Goal: Information Seeking & Learning: Check status

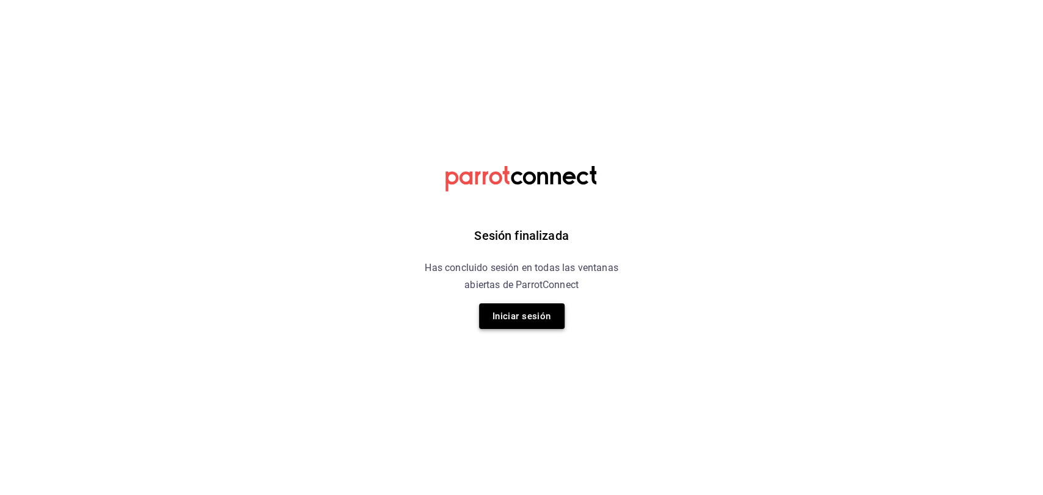
click at [514, 319] on button "Iniciar sesión" at bounding box center [522, 317] width 86 height 26
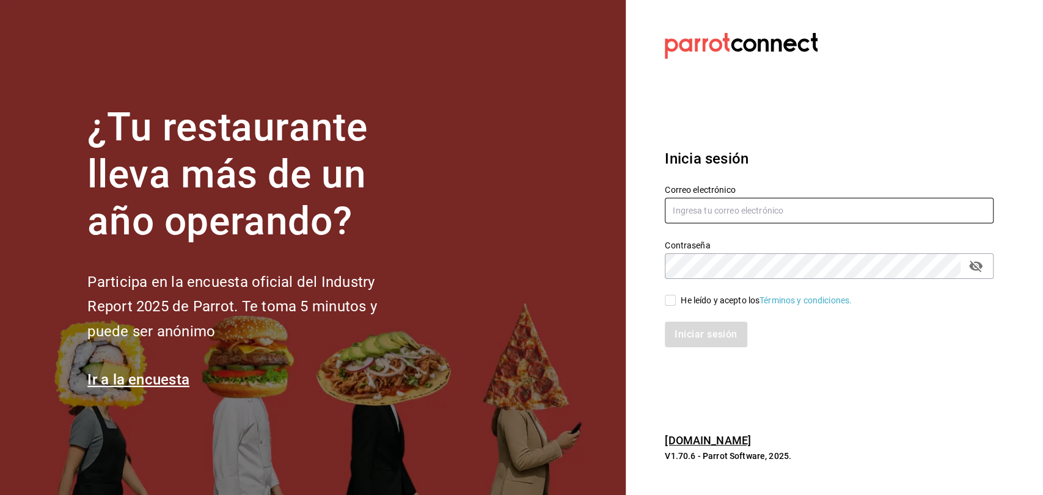
type input "[EMAIL_ADDRESS][DOMAIN_NAME]"
click at [674, 300] on input "He leído y acepto los Términos y condiciones." at bounding box center [669, 300] width 11 height 11
checkbox input "true"
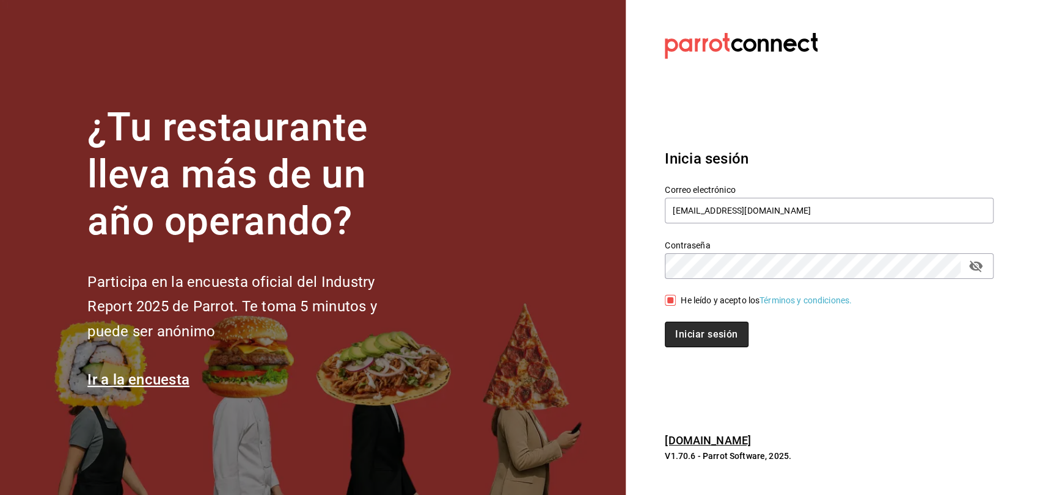
click at [677, 335] on button "Iniciar sesión" at bounding box center [705, 335] width 83 height 26
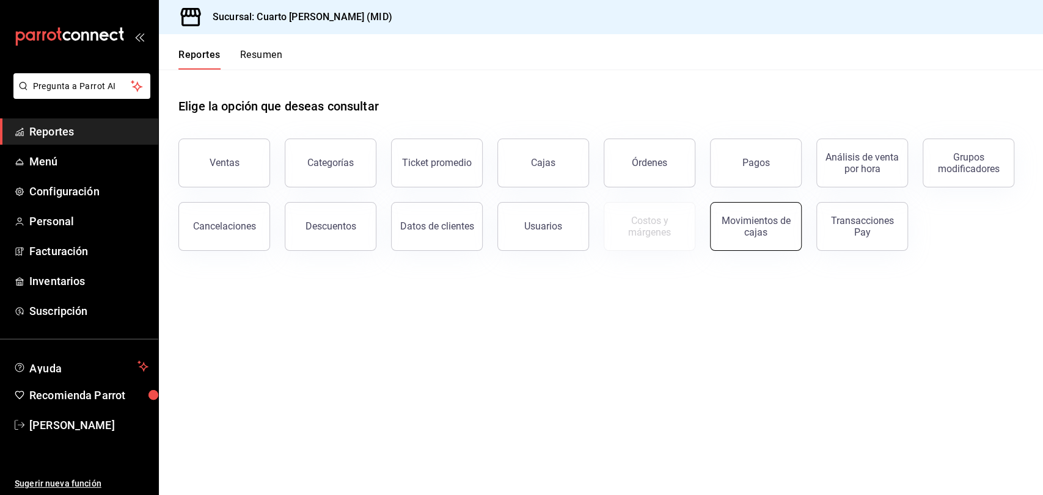
click at [730, 230] on div "Movimientos de cajas" at bounding box center [756, 226] width 76 height 23
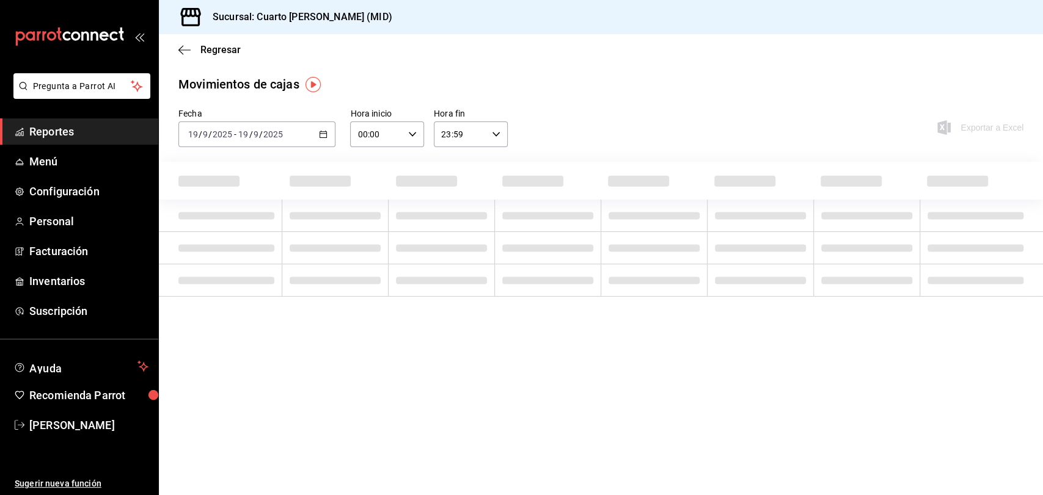
click at [235, 137] on span "-" at bounding box center [235, 134] width 2 height 10
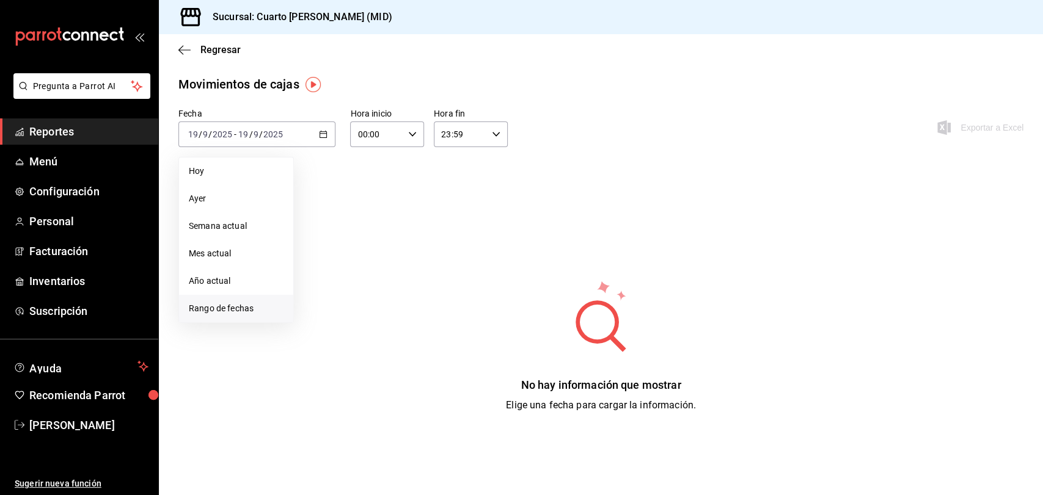
click at [235, 314] on span "Rango de fechas" at bounding box center [236, 308] width 95 height 13
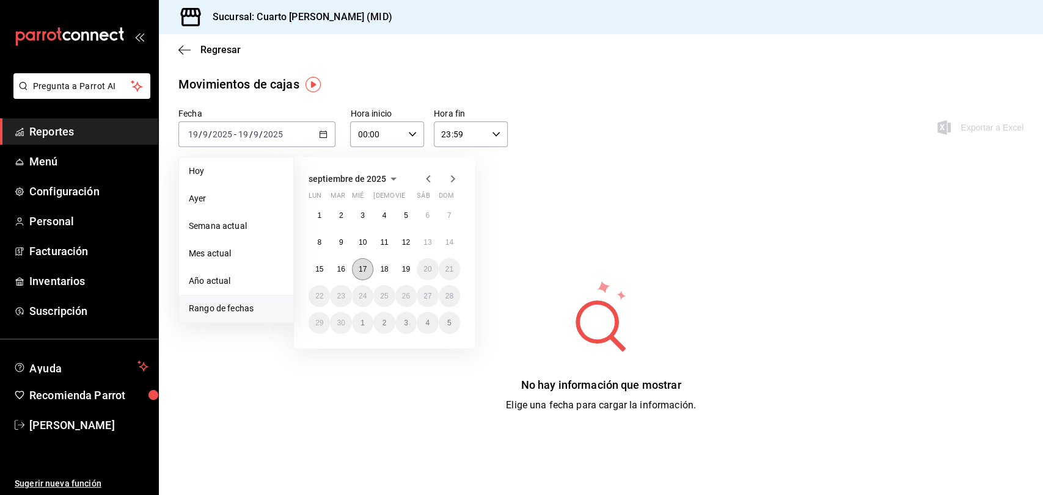
click at [366, 269] on abbr "17" at bounding box center [363, 269] width 8 height 9
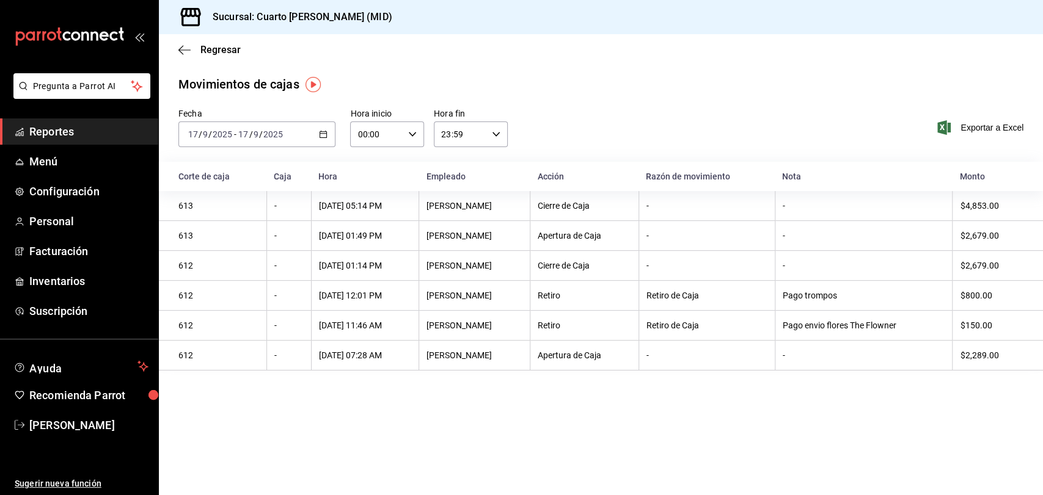
click at [254, 132] on input "9" at bounding box center [256, 134] width 6 height 10
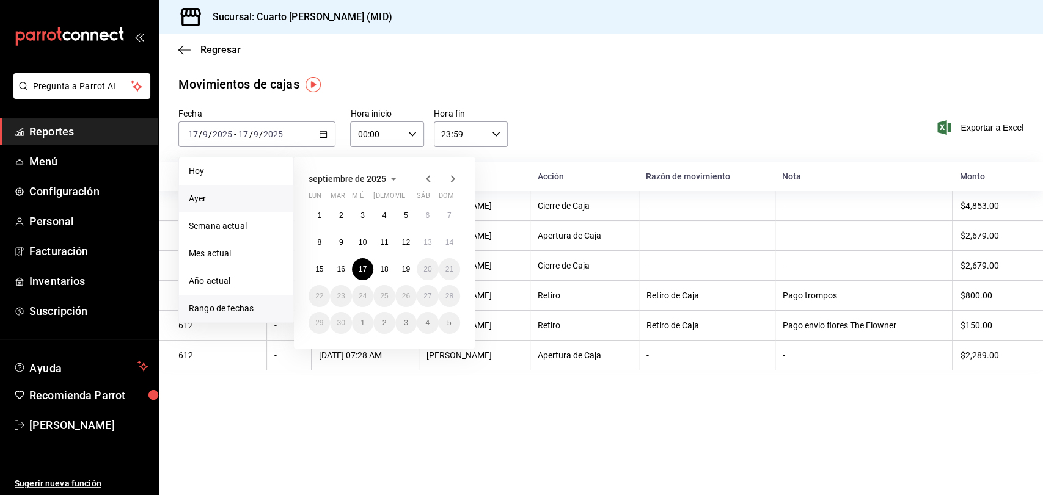
click at [235, 192] on li "Ayer" at bounding box center [236, 198] width 114 height 27
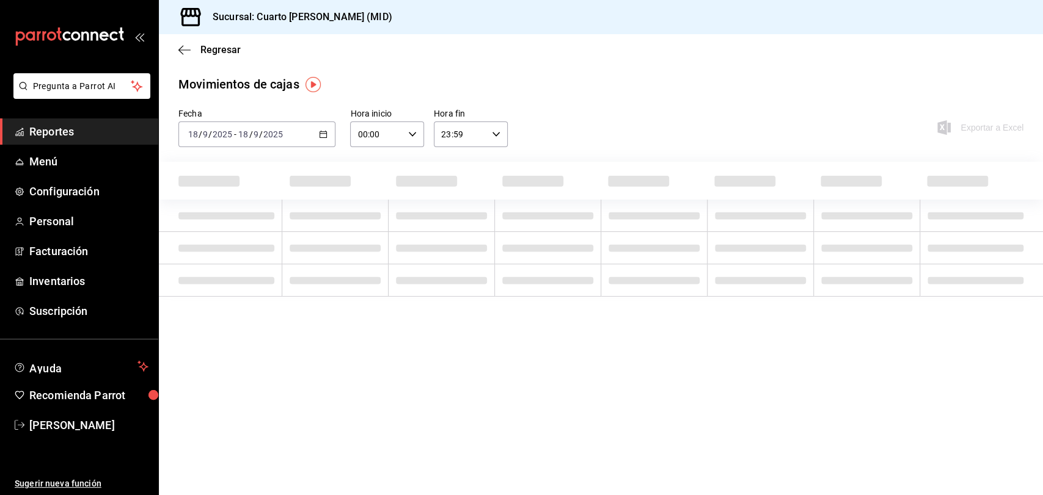
click at [235, 192] on th at bounding box center [220, 181] width 123 height 38
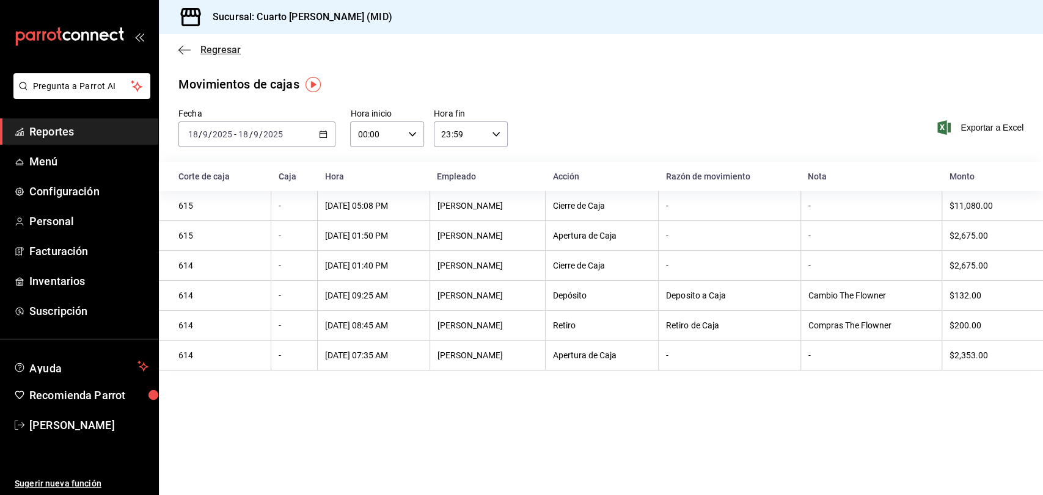
click at [190, 49] on icon "button" at bounding box center [184, 50] width 12 height 11
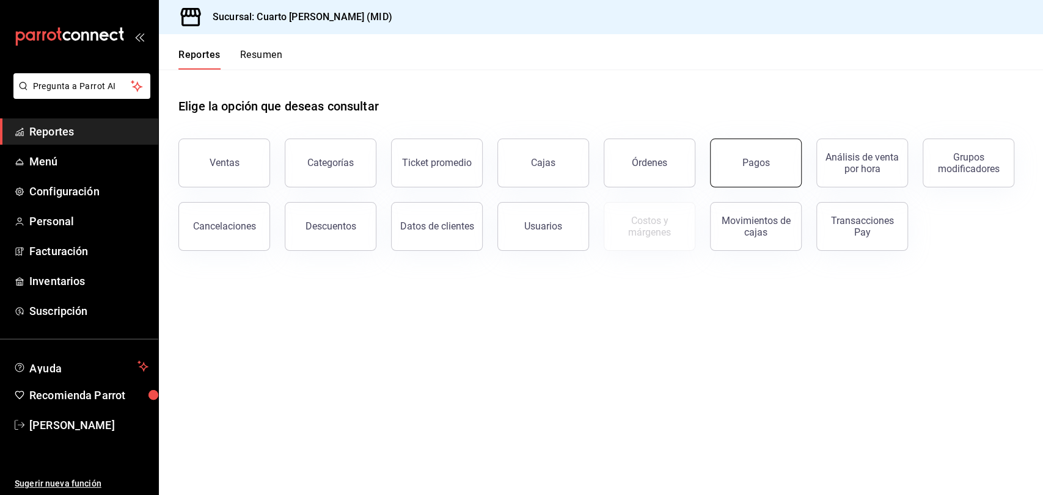
click at [743, 156] on button "Pagos" at bounding box center [756, 163] width 92 height 49
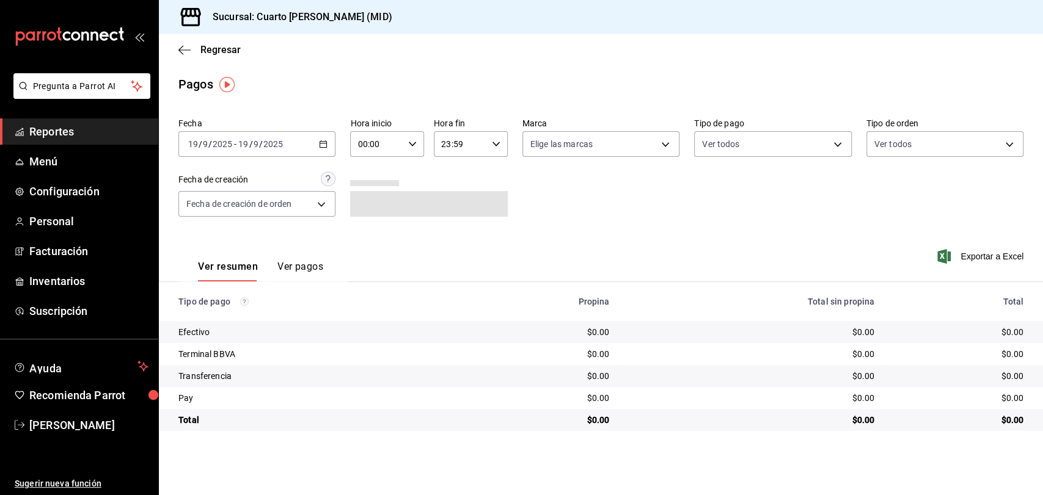
click at [307, 155] on div "2025-09-19 19 / 9 / 2025 - 2025-09-19 19 / 9 / 2025" at bounding box center [256, 144] width 157 height 26
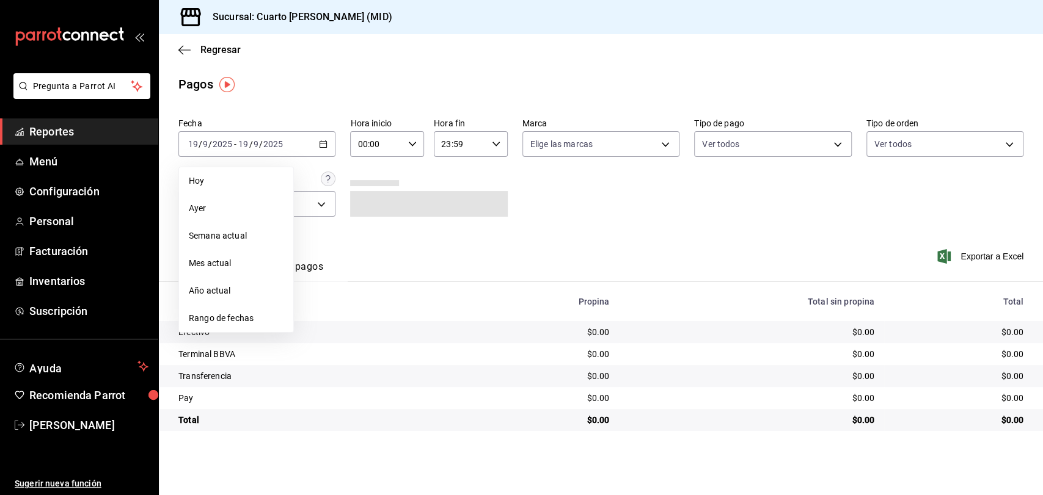
click at [240, 313] on span "Rango de fechas" at bounding box center [236, 318] width 95 height 13
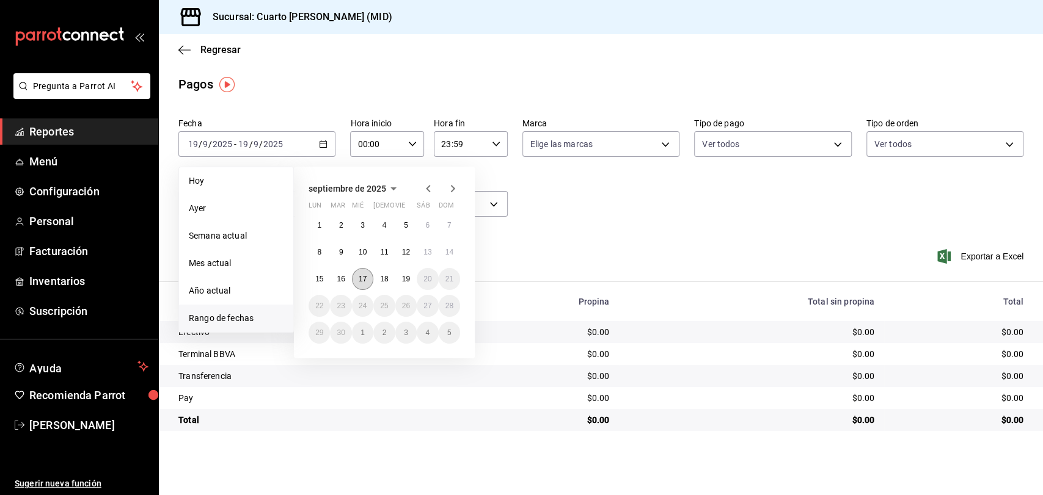
click at [364, 277] on abbr "17" at bounding box center [363, 279] width 8 height 9
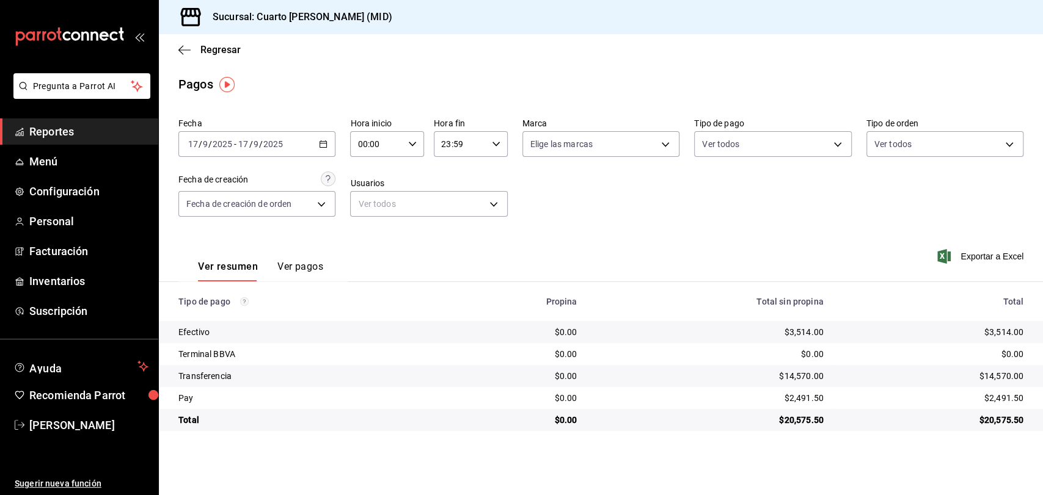
click at [770, 119] on label "Tipo de pago" at bounding box center [772, 123] width 157 height 9
click at [766, 144] on body "Pregunta a Parrot AI Reportes Menú Configuración Personal Facturación Inventari…" at bounding box center [521, 247] width 1043 height 495
click at [763, 197] on span "Ver todos" at bounding box center [745, 192] width 37 height 13
type input "087219cd-0e7e-4a58-a399-b3185a1a2963,61a8738b-0bbb-4072-bd97-4c23dc53eaea,9dabe…"
checkbox input "true"
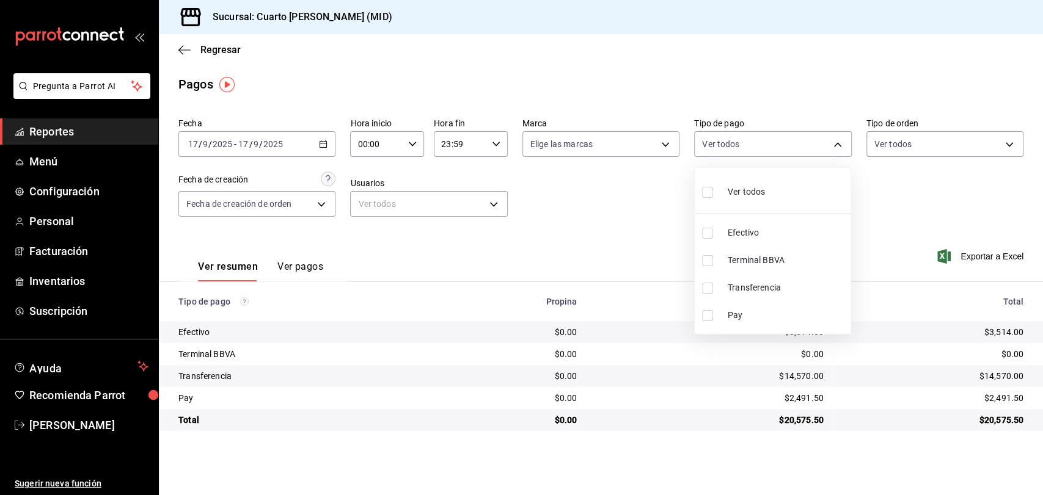
checkbox input "true"
click at [753, 222] on li "Efectivo" at bounding box center [766, 232] width 156 height 27
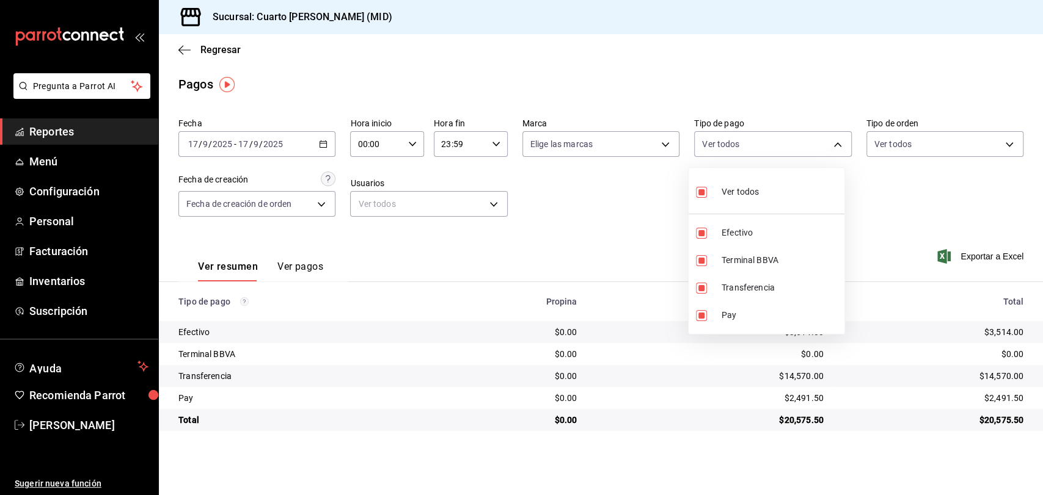
type input "61a8738b-0bbb-4072-bd97-4c23dc53eaea,9dabe64b-508b-44c9-b7bc-1ee14ac177ef,1ecb7…"
checkbox input "false"
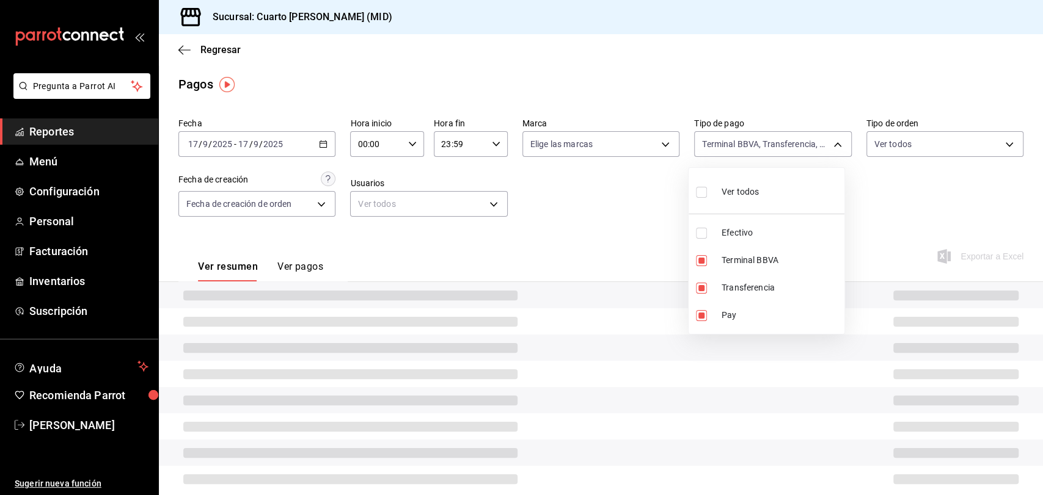
click at [634, 220] on div at bounding box center [521, 247] width 1043 height 495
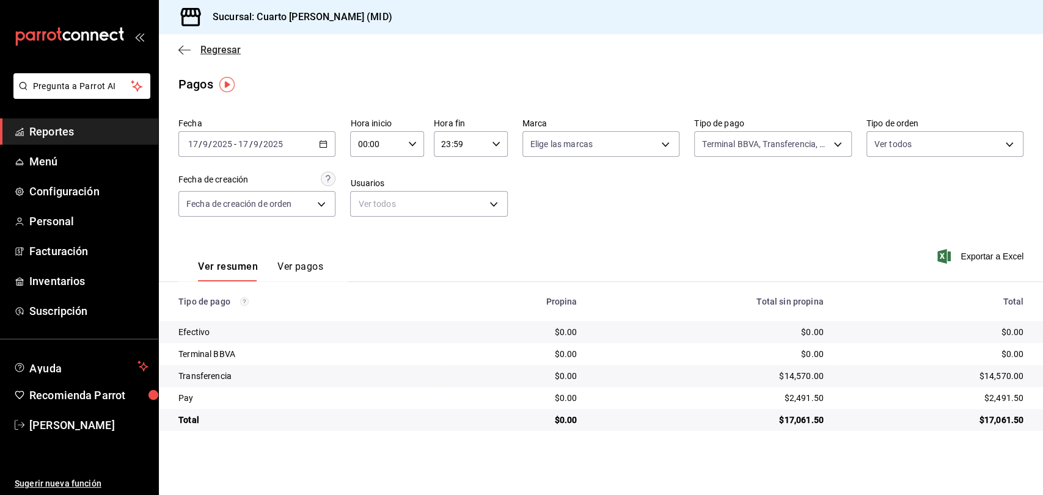
click at [183, 48] on icon "button" at bounding box center [184, 50] width 12 height 11
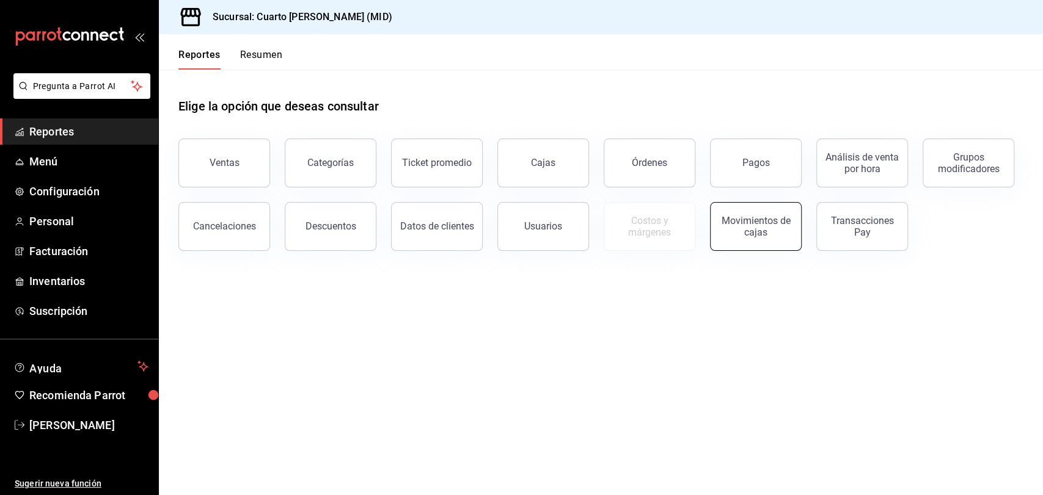
click at [752, 206] on button "Movimientos de cajas" at bounding box center [756, 226] width 92 height 49
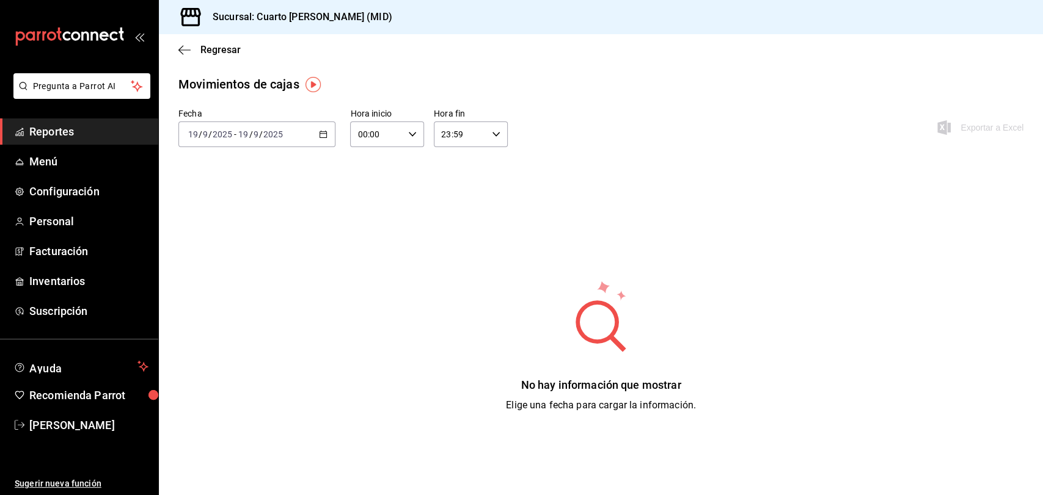
click at [280, 141] on div "2025-09-19 19 / 9 / 2025 - 2025-09-19 19 / 9 / 2025" at bounding box center [256, 135] width 157 height 26
click at [269, 196] on span "Ayer" at bounding box center [236, 198] width 95 height 13
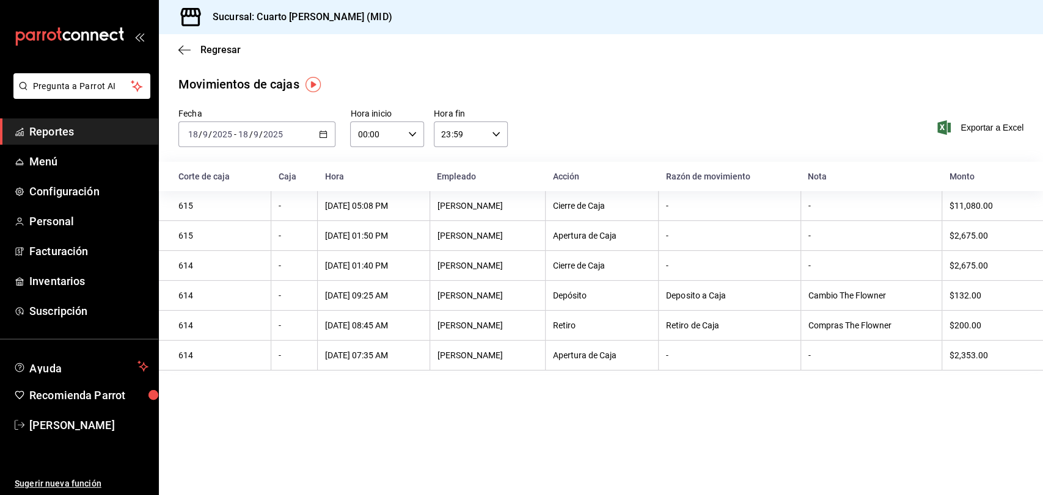
click at [267, 130] on input "2025" at bounding box center [273, 134] width 21 height 10
click at [247, 179] on li "Hoy" at bounding box center [236, 171] width 114 height 27
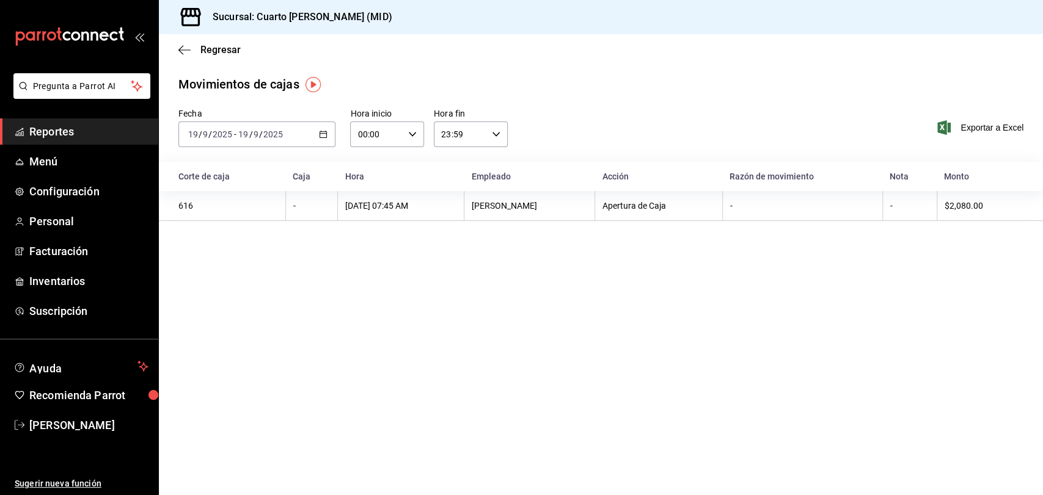
click at [174, 46] on div "Regresar" at bounding box center [601, 49] width 884 height 31
click at [188, 50] on icon "button" at bounding box center [184, 50] width 12 height 11
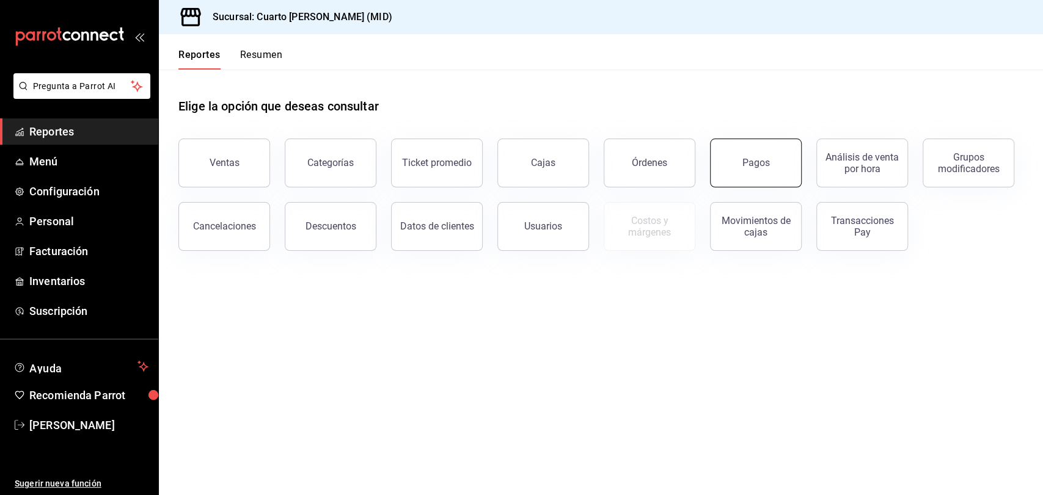
click at [728, 164] on button "Pagos" at bounding box center [756, 163] width 92 height 49
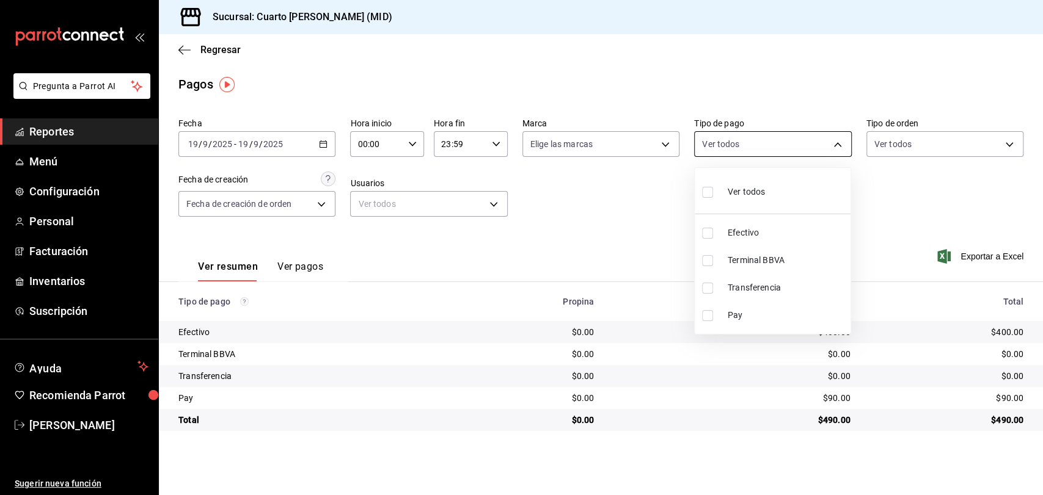
click at [793, 146] on body "Pregunta a Parrot AI Reportes Menú Configuración Personal Facturación Inventari…" at bounding box center [521, 247] width 1043 height 495
click at [315, 147] on div at bounding box center [521, 247] width 1043 height 495
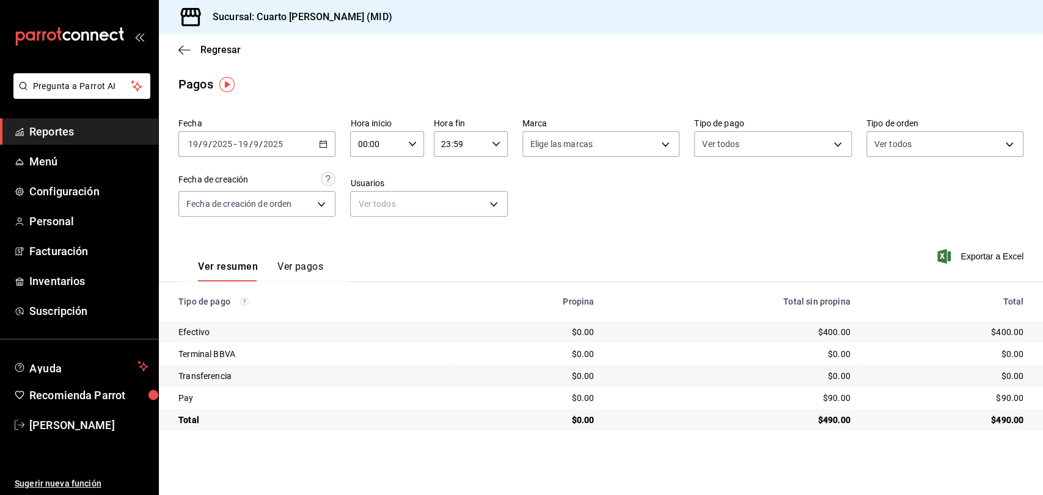
click at [310, 148] on div "2025-09-19 19 / 9 / 2025 - 2025-09-19 19 / 9 / 2025" at bounding box center [256, 144] width 157 height 26
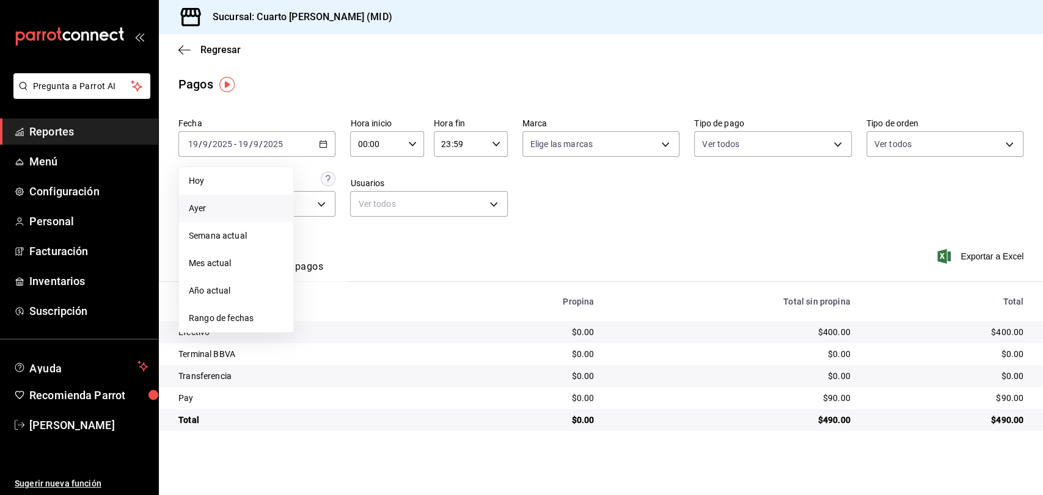
click at [236, 209] on span "Ayer" at bounding box center [236, 208] width 95 height 13
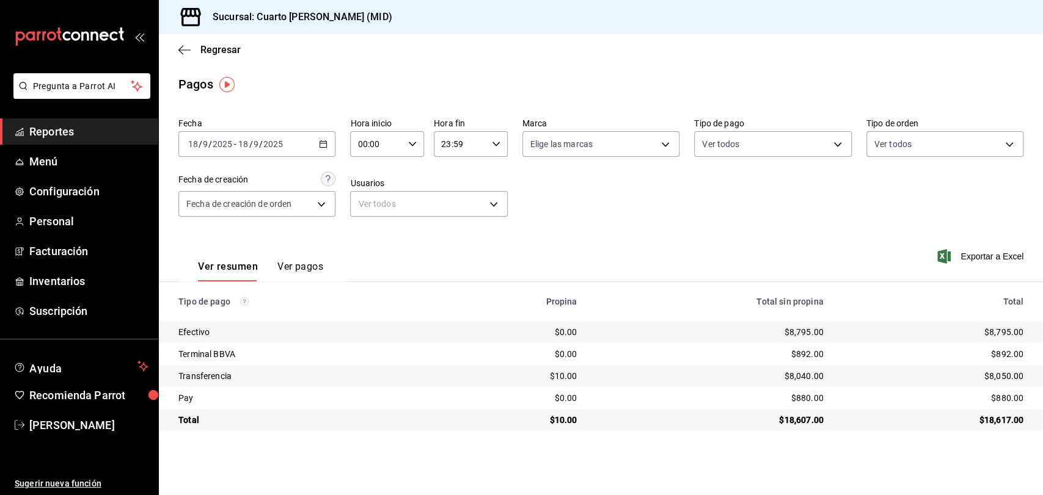
click at [773, 126] on div "Ver todos" at bounding box center [772, 141] width 157 height 31
click at [773, 141] on body "Pregunta a Parrot AI Reportes Menú Configuración Personal Facturación Inventari…" at bounding box center [521, 247] width 1043 height 495
click at [744, 203] on div "Ver todos" at bounding box center [733, 191] width 63 height 26
type input "087219cd-0e7e-4a58-a399-b3185a1a2963,61a8738b-0bbb-4072-bd97-4c23dc53eaea,9dabe…"
checkbox input "true"
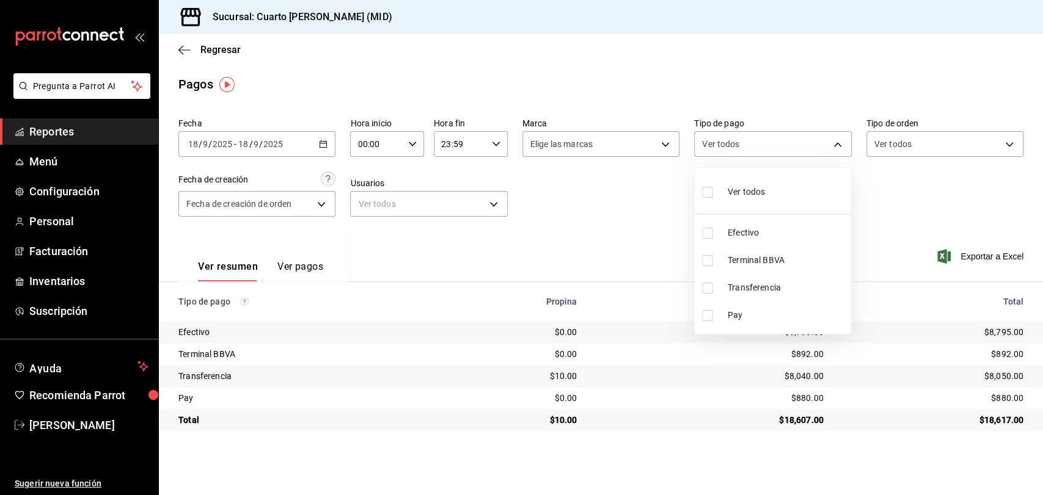
checkbox input "true"
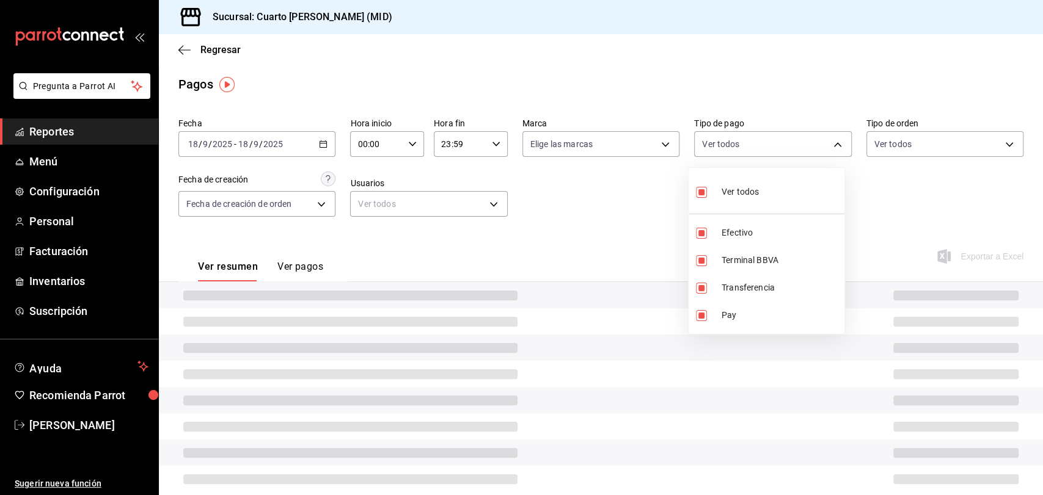
click at [646, 198] on div at bounding box center [521, 247] width 1043 height 495
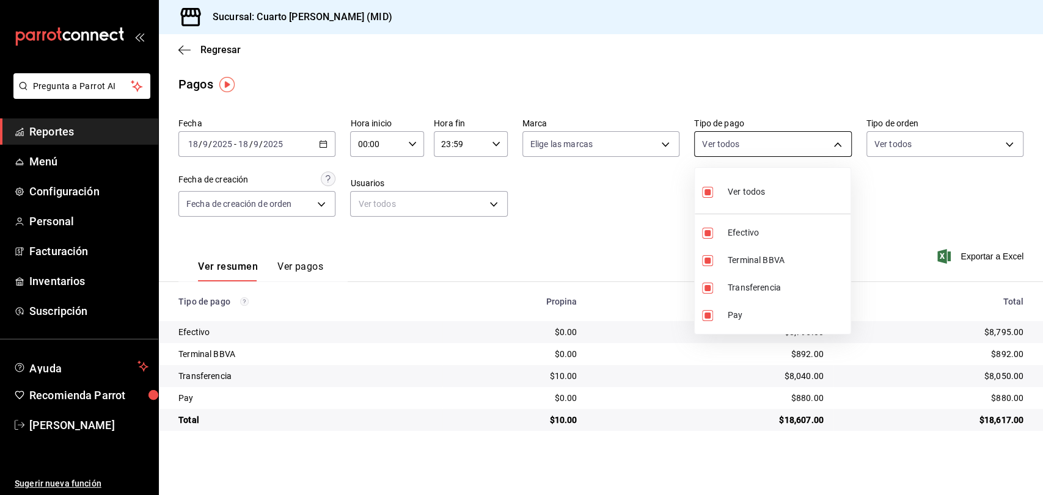
click at [768, 150] on body "Pregunta a Parrot AI Reportes Menú Configuración Personal Facturación Inventari…" at bounding box center [521, 247] width 1043 height 495
click at [735, 231] on span "Efectivo" at bounding box center [786, 233] width 118 height 13
type input "61a8738b-0bbb-4072-bd97-4c23dc53eaea,9dabe64b-508b-44c9-b7bc-1ee14ac177ef,1ecb7…"
checkbox input "false"
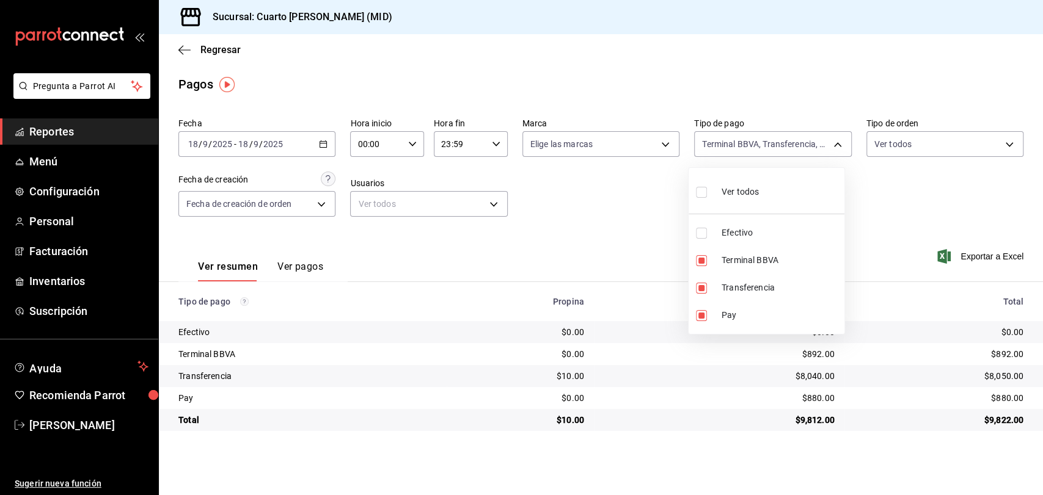
click at [647, 227] on div at bounding box center [521, 247] width 1043 height 495
